Goal: Task Accomplishment & Management: Manage account settings

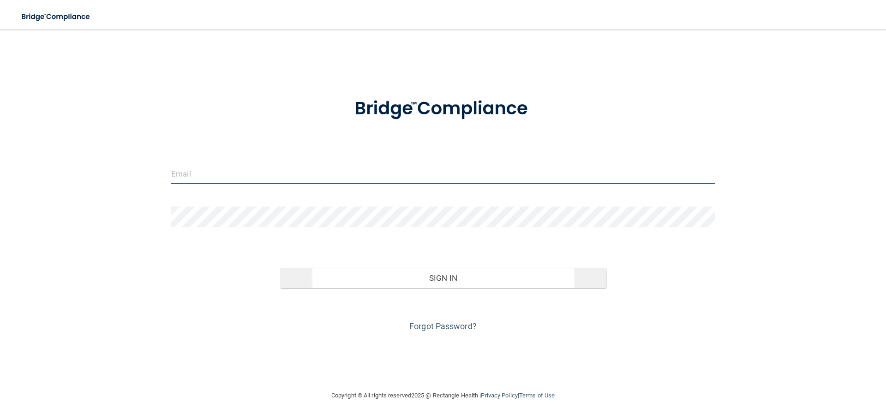
type input "[EMAIL_ADDRESS][DOMAIN_NAME]"
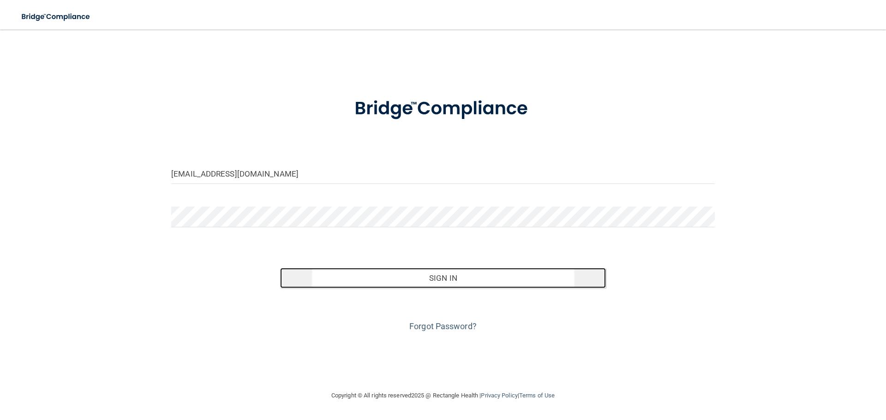
click at [438, 283] on button "Sign In" at bounding box center [443, 278] width 326 height 20
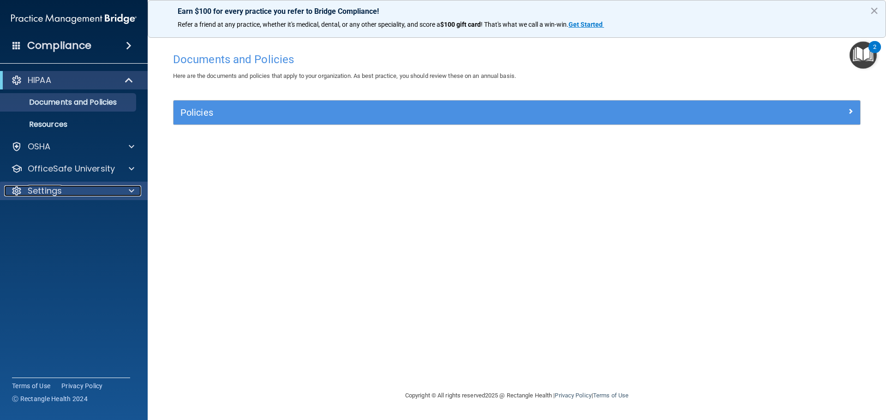
click at [112, 187] on div "Settings" at bounding box center [61, 191] width 114 height 11
click at [68, 43] on h4 "Compliance" at bounding box center [59, 45] width 64 height 13
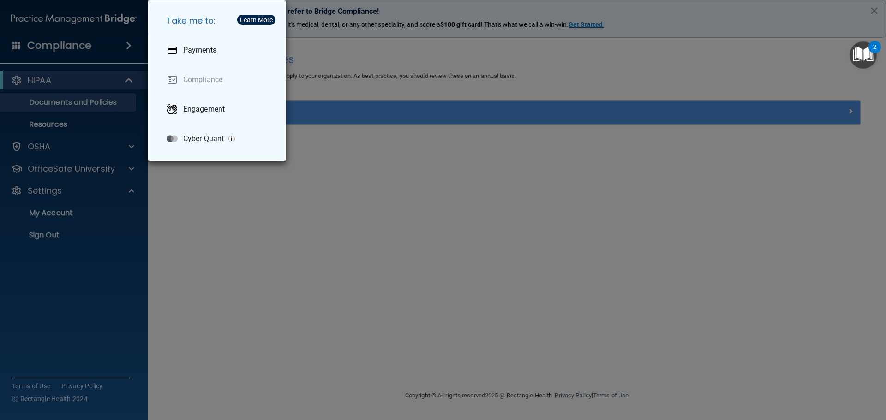
click at [434, 194] on div "Take me to: Payments Compliance Engagement Cyber Quant" at bounding box center [443, 210] width 886 height 420
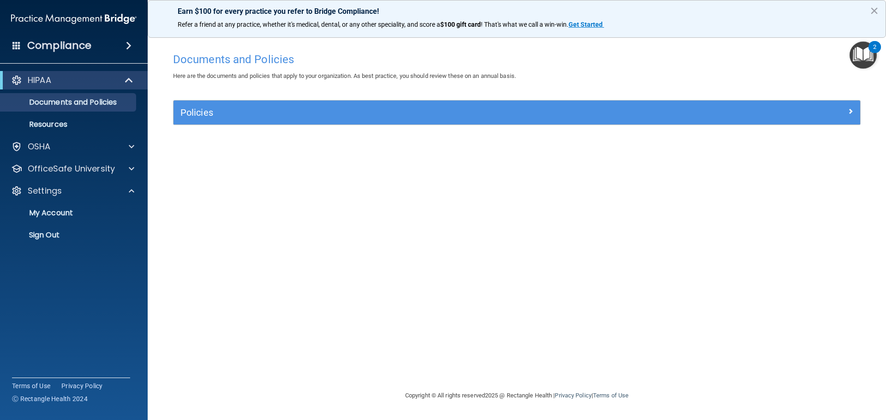
click at [858, 49] on img "Open Resource Center, 2 new notifications" at bounding box center [863, 55] width 27 height 27
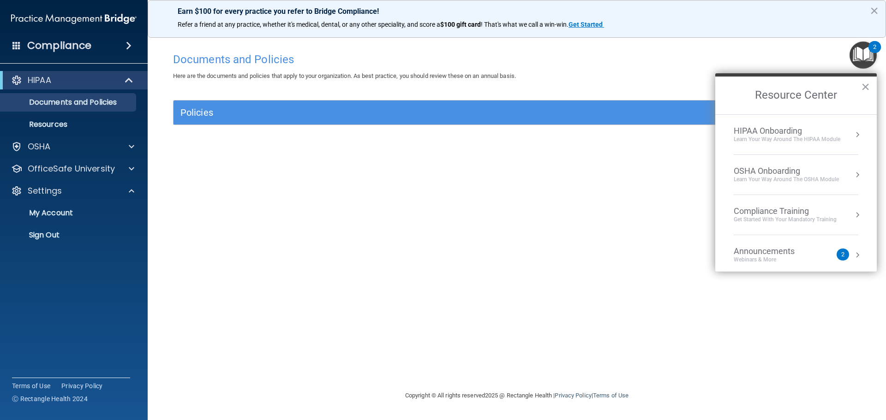
click at [730, 48] on div "Documents and Policies" at bounding box center [517, 59] width 702 height 23
click at [36, 212] on p "My Account" at bounding box center [69, 213] width 126 height 9
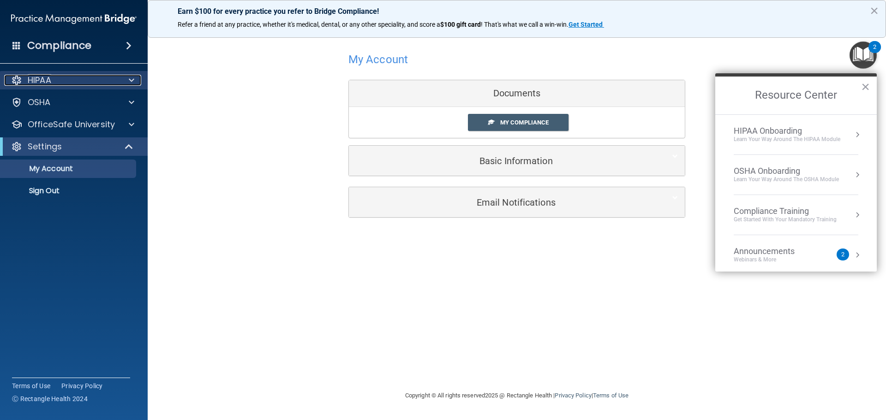
click at [100, 83] on div "HIPAA" at bounding box center [61, 80] width 114 height 11
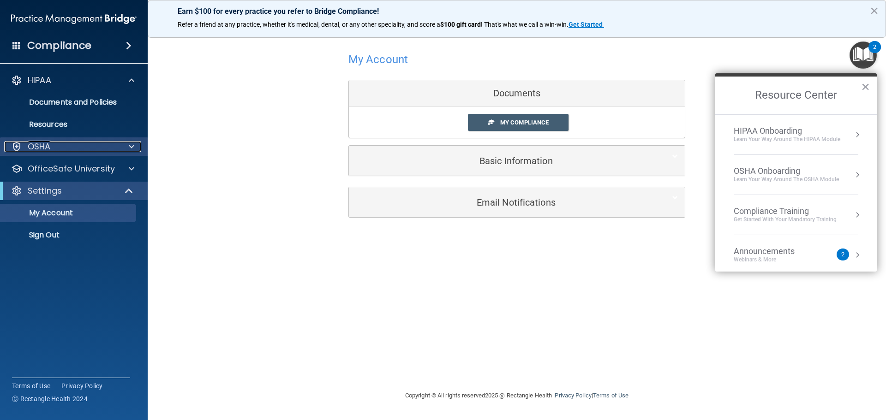
click at [78, 146] on div "OSHA" at bounding box center [61, 146] width 114 height 11
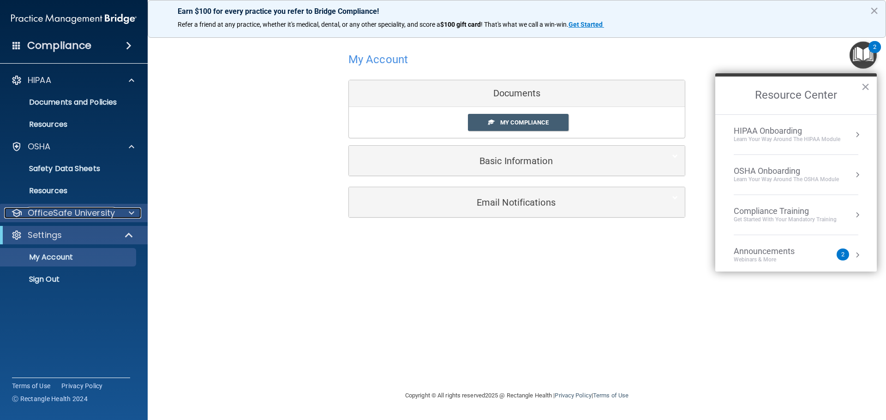
click at [78, 210] on p "OfficeSafe University" at bounding box center [71, 213] width 87 height 11
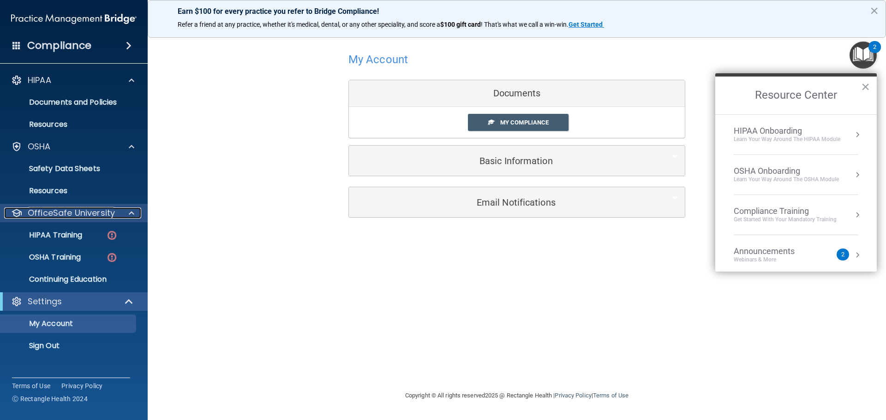
click at [79, 210] on p "OfficeSafe University" at bounding box center [71, 213] width 87 height 11
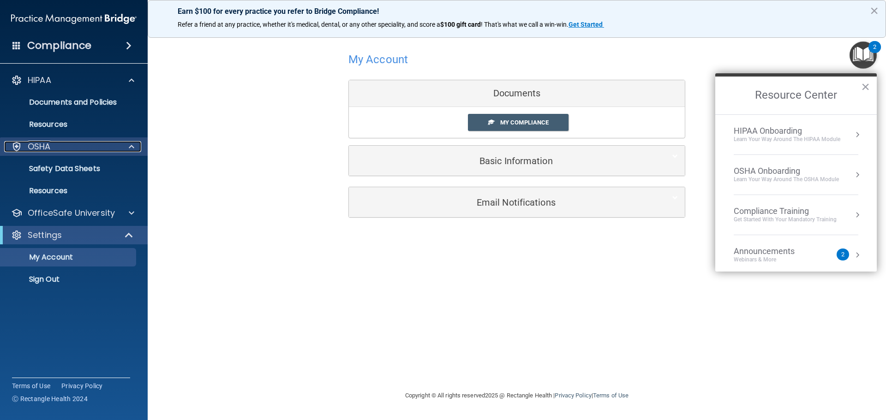
click at [93, 145] on div "OSHA" at bounding box center [61, 146] width 114 height 11
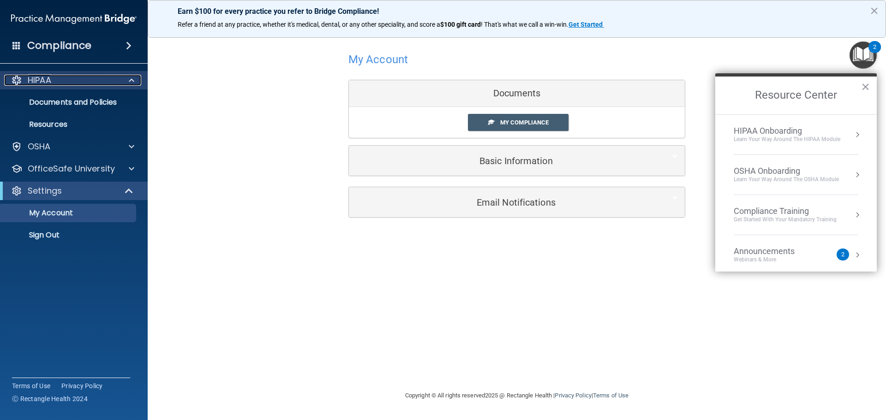
click at [92, 85] on div "HIPAA" at bounding box center [61, 80] width 114 height 11
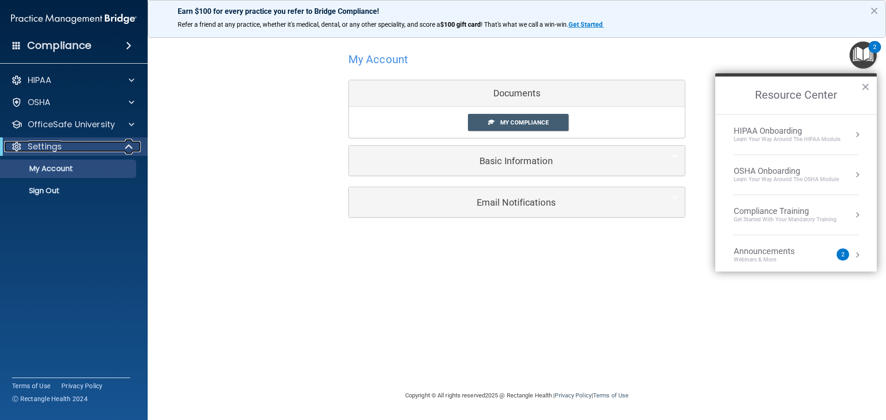
click at [59, 147] on p "Settings" at bounding box center [45, 146] width 34 height 11
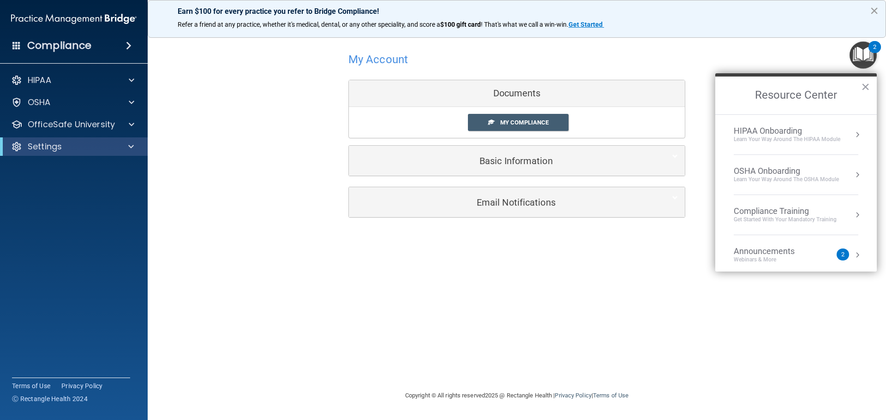
click at [871, 9] on button "×" at bounding box center [874, 10] width 9 height 15
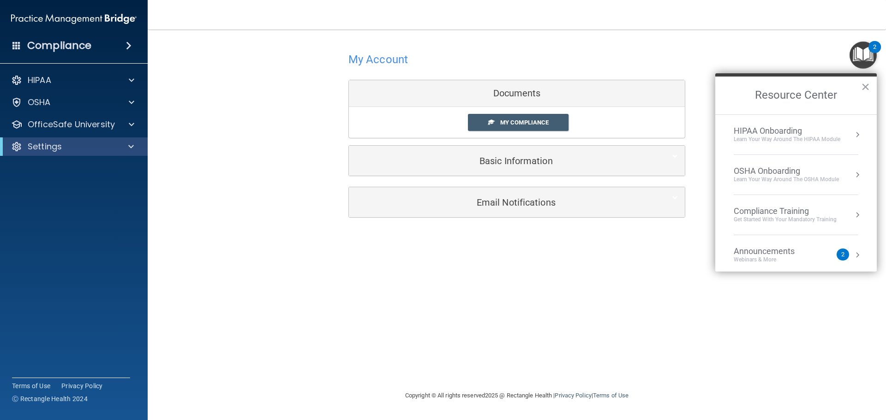
click at [55, 45] on h4 "Compliance" at bounding box center [59, 45] width 64 height 13
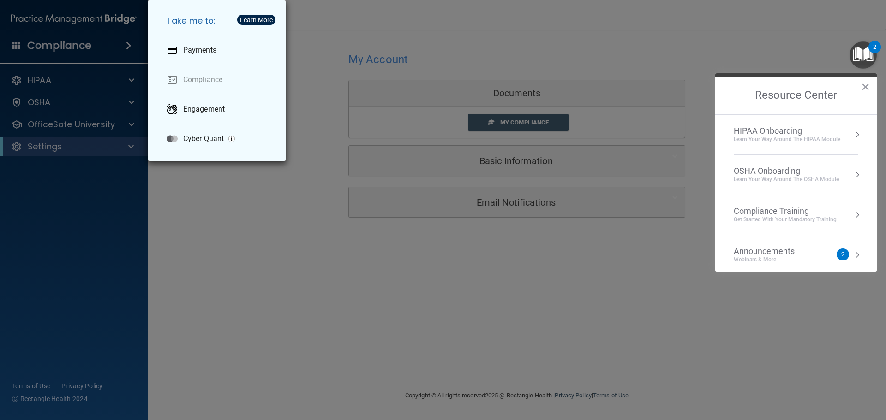
click at [282, 259] on div "Take me to: Payments Compliance Engagement Cyber Quant" at bounding box center [443, 210] width 886 height 420
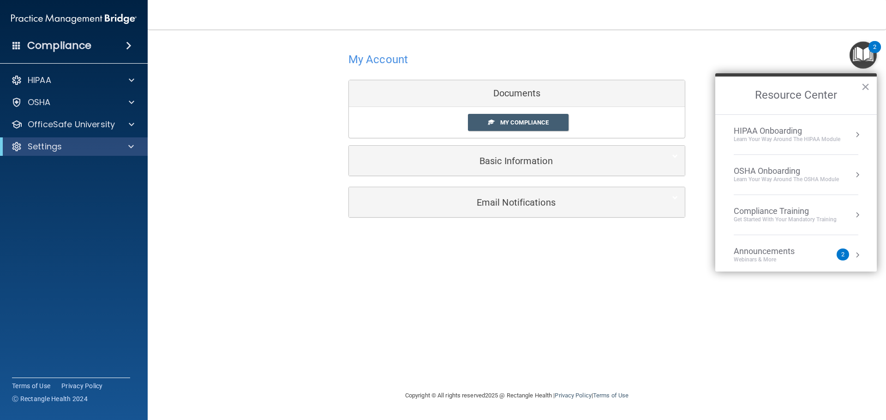
click at [866, 87] on button "×" at bounding box center [865, 86] width 9 height 15
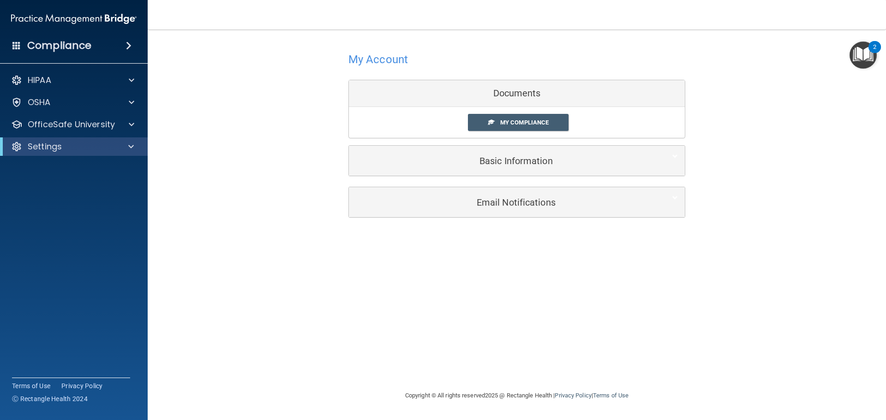
click at [802, 128] on div "My Account Documents My Compliance My Compliance My BAA Basic Information Full …" at bounding box center [517, 134] width 702 height 190
click at [87, 44] on h4 "Compliance" at bounding box center [59, 45] width 64 height 13
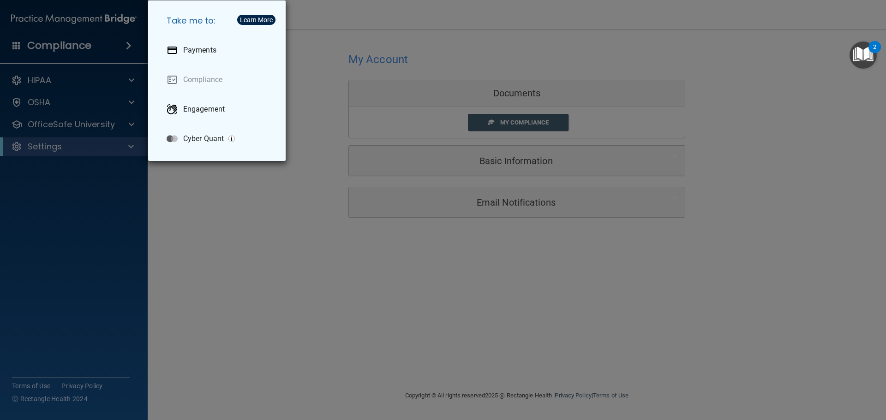
click at [88, 44] on div "Take me to: Payments Compliance Engagement Cyber Quant" at bounding box center [443, 210] width 886 height 420
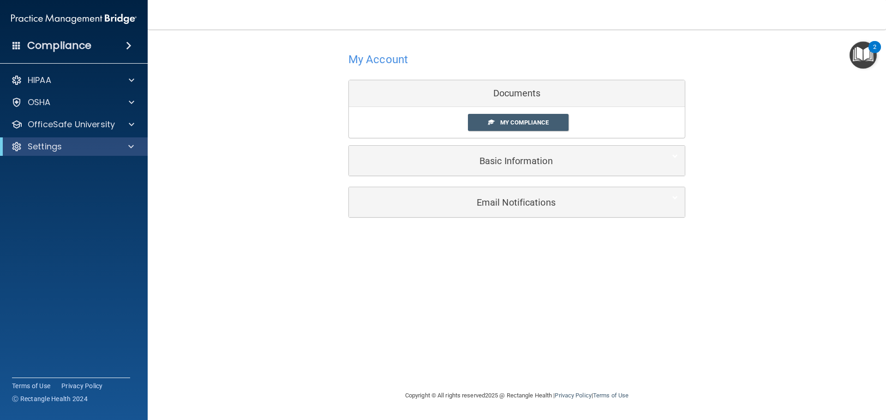
click at [60, 154] on div "Settings" at bounding box center [74, 147] width 148 height 18
click at [54, 144] on p "Settings" at bounding box center [45, 146] width 34 height 11
click at [68, 170] on p "My Account" at bounding box center [69, 168] width 126 height 9
click at [515, 121] on span "My Compliance" at bounding box center [524, 122] width 48 height 7
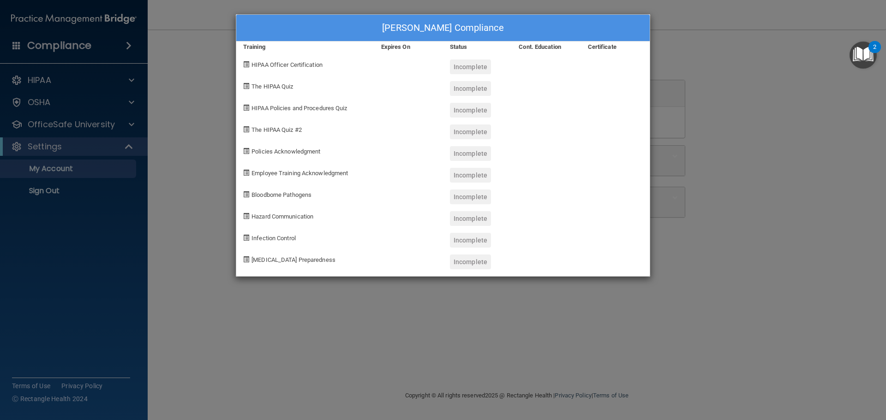
click at [734, 69] on div "[PERSON_NAME] Compliance Training Expires On Status Cont. Education Certificate…" at bounding box center [443, 210] width 886 height 420
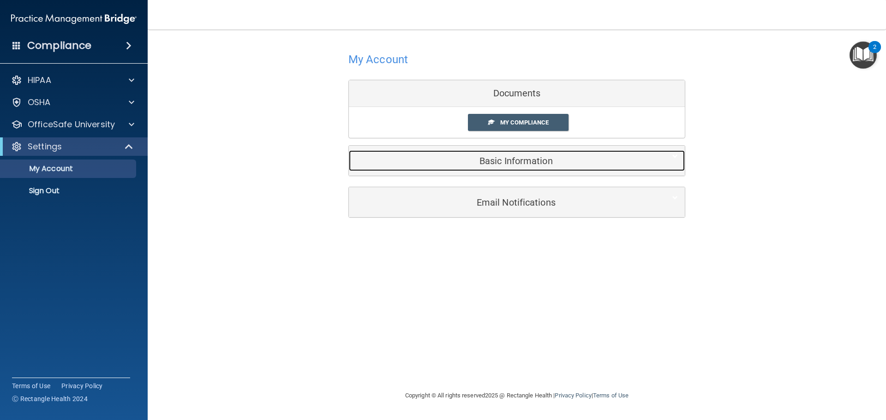
click at [484, 162] on h5 "Basic Information" at bounding box center [503, 161] width 294 height 10
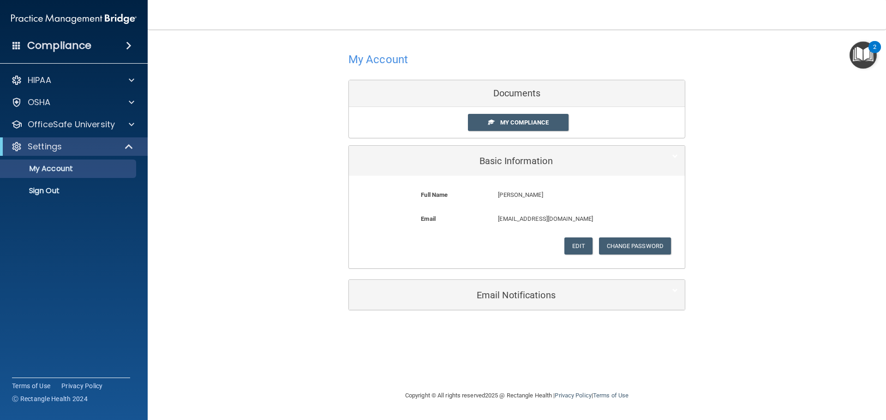
click at [787, 176] on div "My Account Documents My Compliance My Compliance My BAA Basic Information Full …" at bounding box center [517, 180] width 702 height 282
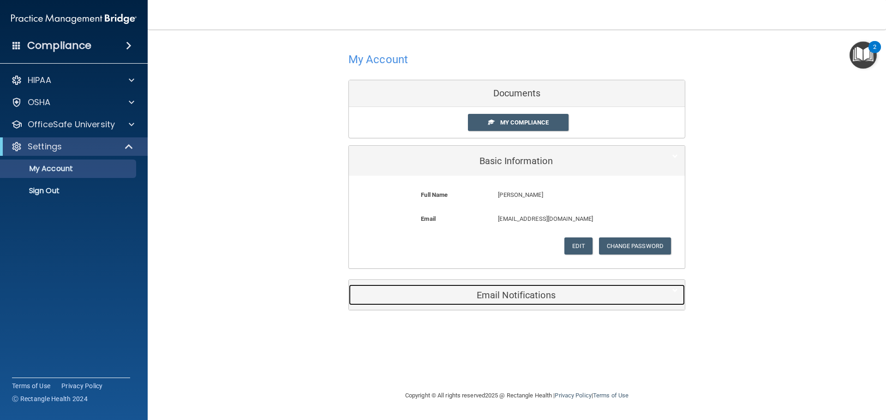
click at [503, 287] on div "Email Notifications" at bounding box center [503, 295] width 308 height 21
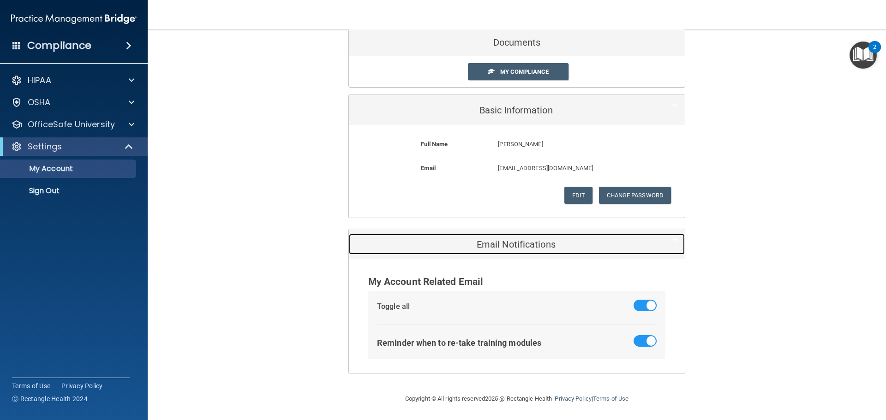
scroll to position [52, 0]
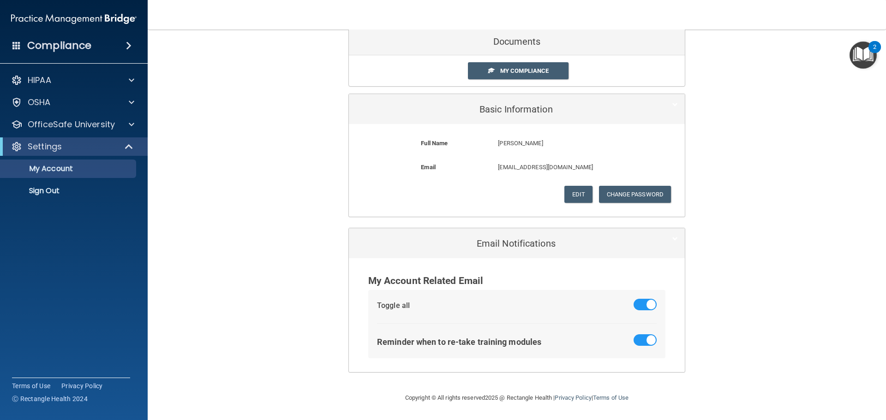
click at [270, 262] on div "My Account Documents My Compliance My Compliance My BAA Basic Information Full …" at bounding box center [517, 185] width 702 height 396
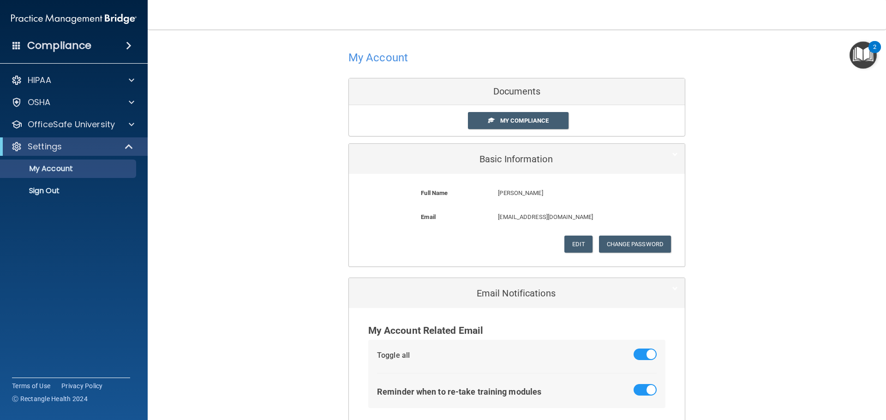
scroll to position [0, 0]
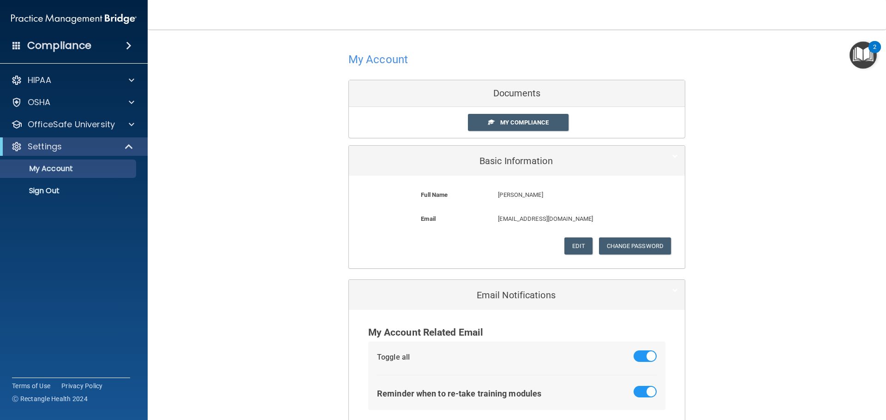
click at [56, 19] on img at bounding box center [74, 19] width 126 height 18
click at [54, 42] on h4 "Compliance" at bounding box center [59, 45] width 64 height 13
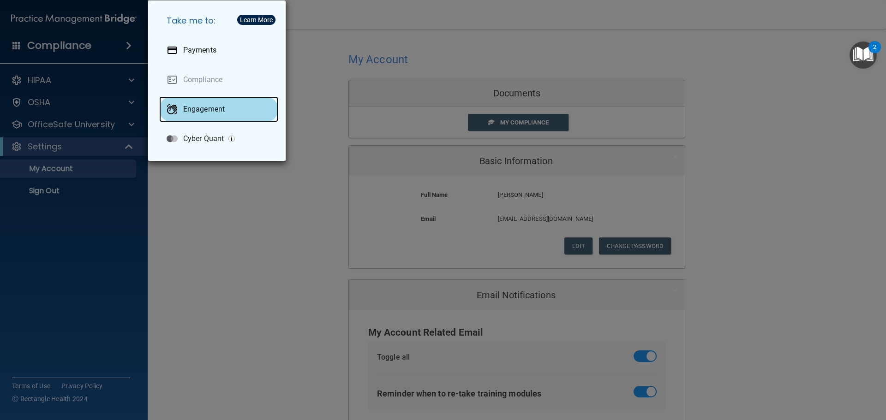
click at [188, 103] on div "Engagement" at bounding box center [218, 109] width 119 height 26
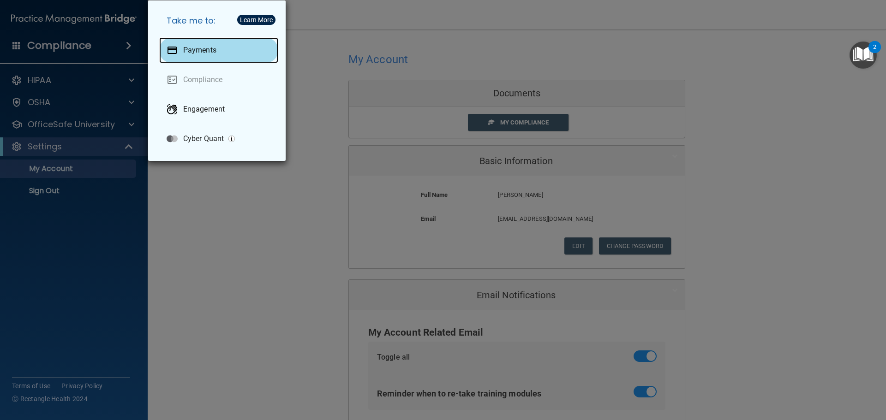
click at [200, 50] on p "Payments" at bounding box center [199, 50] width 33 height 9
